Goal: Navigation & Orientation: Find specific page/section

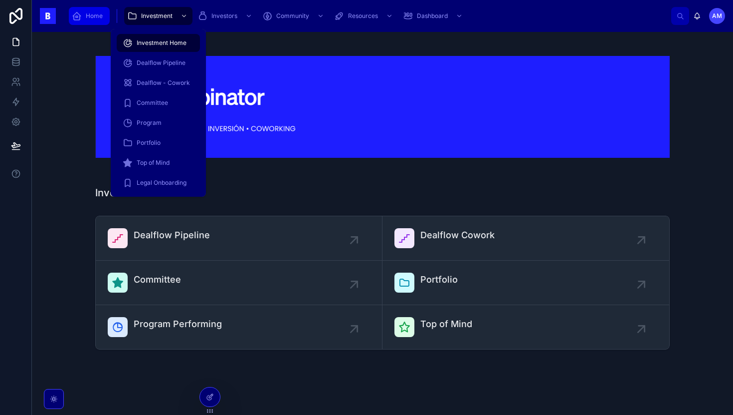
click at [105, 17] on div "Home" at bounding box center [89, 16] width 35 height 16
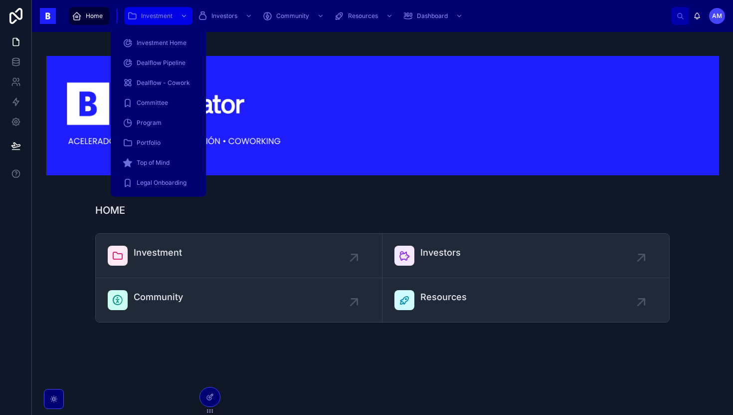
click at [156, 19] on span "Investment" at bounding box center [156, 16] width 31 height 8
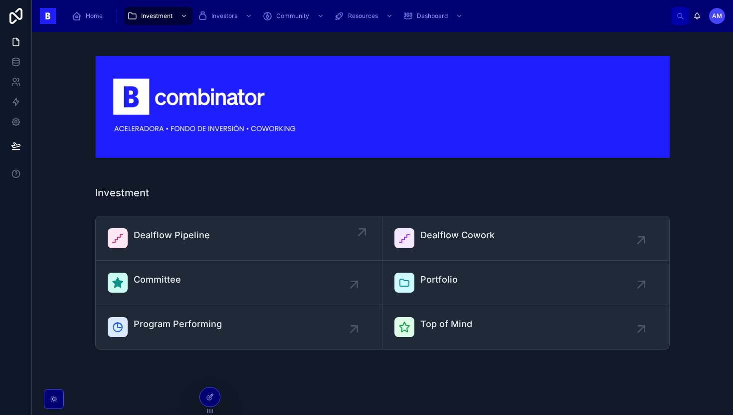
click at [154, 256] on link "Dealflow Pipeline" at bounding box center [239, 238] width 287 height 44
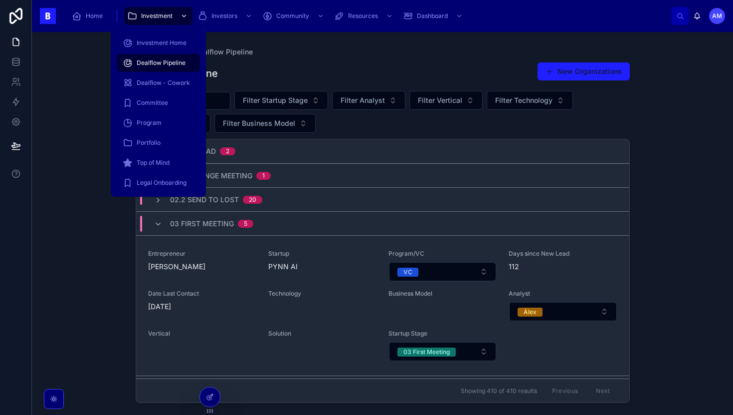
click at [144, 14] on span "Investment" at bounding box center [156, 16] width 31 height 8
